Goal: Check status: Check status

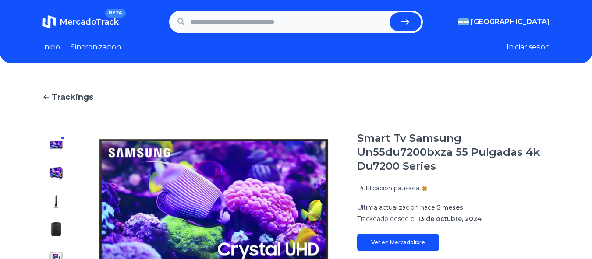
paste input "**********"
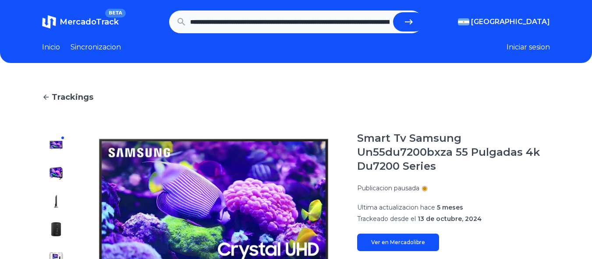
click at [412, 23] on icon "submit" at bounding box center [409, 22] width 11 height 11
type input "**********"
